Goal: Find specific page/section: Find specific page/section

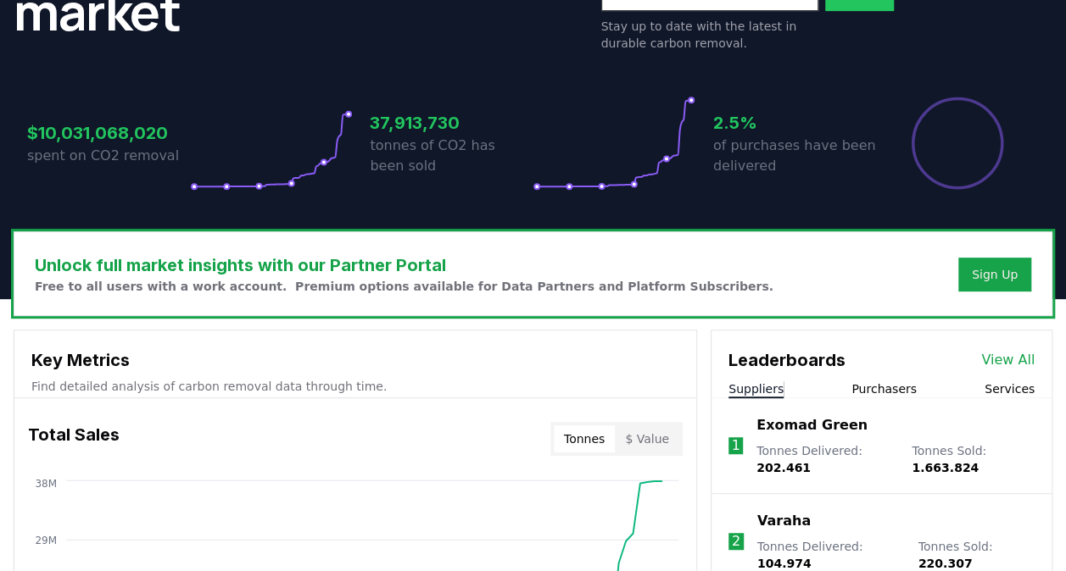
scroll to position [452, 0]
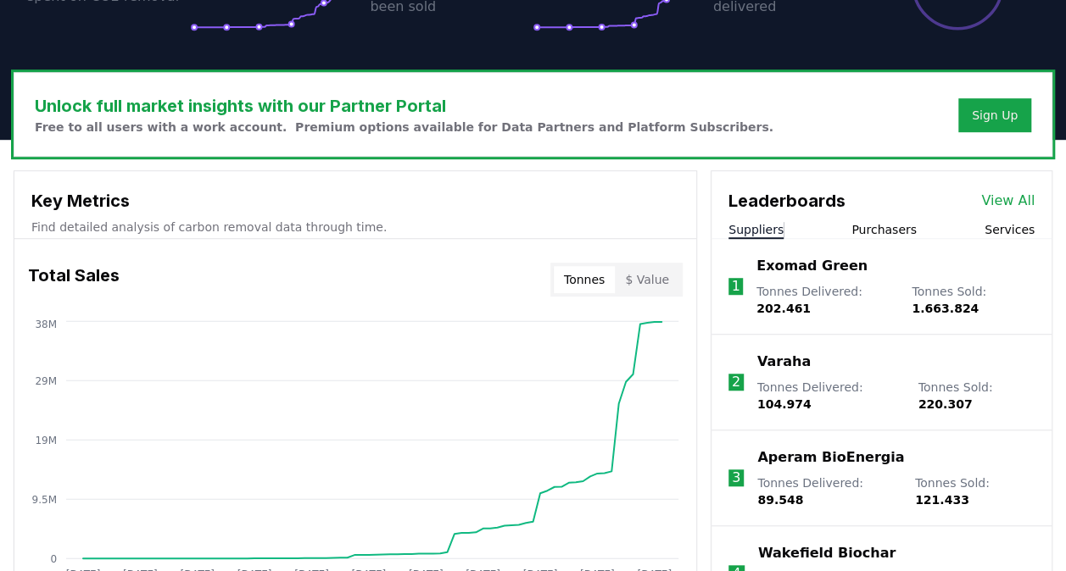
click at [848, 223] on div "Suppliers Purchasers Services" at bounding box center [881, 230] width 340 height 18
click at [850, 229] on div "Suppliers Purchasers Services" at bounding box center [881, 230] width 340 height 18
click at [854, 226] on div "Suppliers Purchasers Services" at bounding box center [881, 230] width 340 height 18
click at [856, 221] on button "Purchasers" at bounding box center [883, 229] width 65 height 17
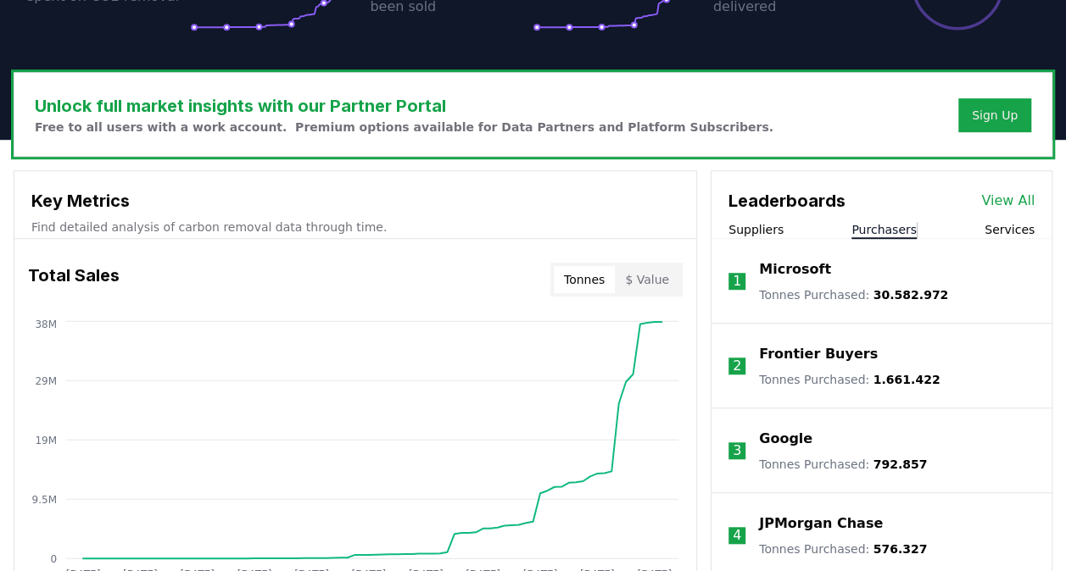
click at [808, 273] on p "Microsoft" at bounding box center [795, 269] width 72 height 20
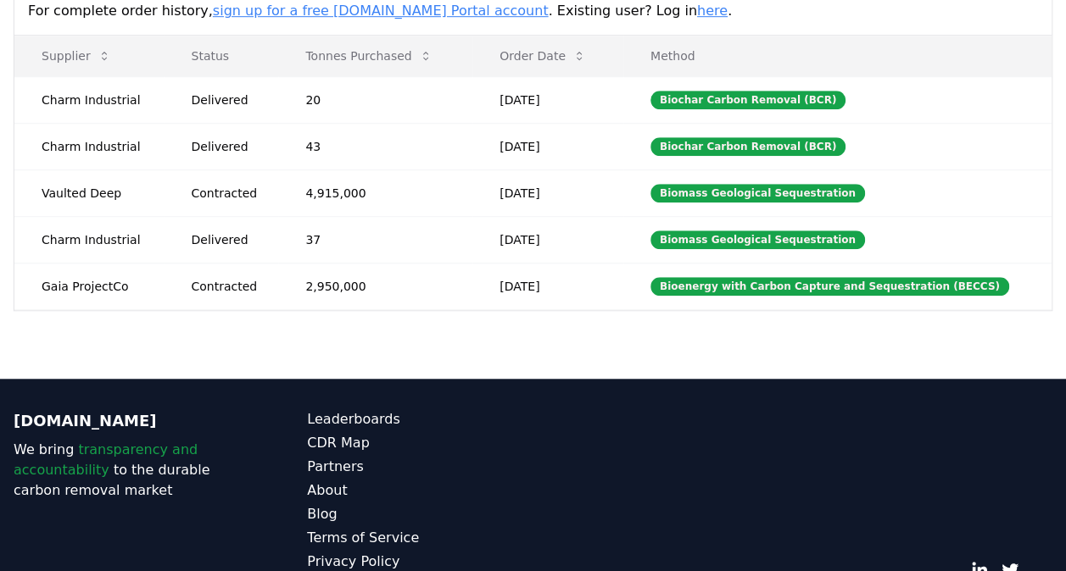
scroll to position [621, 0]
